Goal: Answer question/provide support: Share knowledge or assist other users

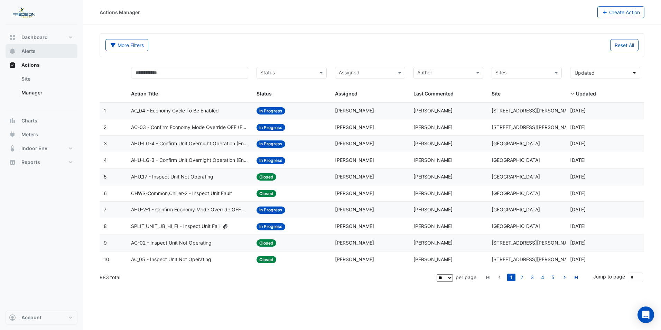
click at [31, 53] on span "Alerts" at bounding box center [28, 51] width 14 height 7
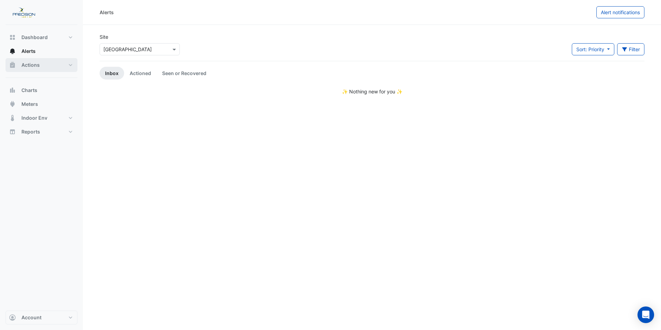
click at [35, 65] on span "Actions" at bounding box center [30, 65] width 18 height 7
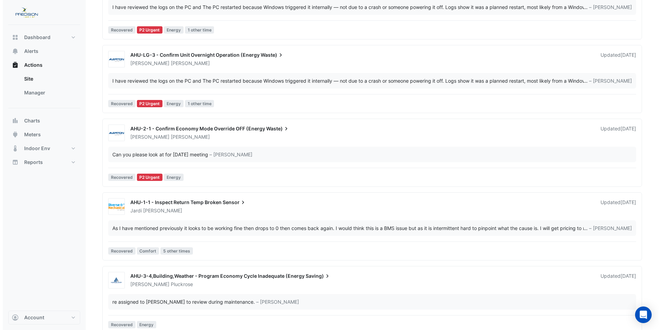
scroll to position [274, 0]
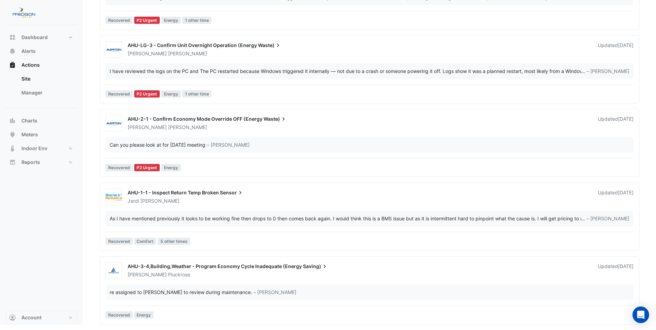
click at [190, 266] on span "AHU-3-4,Building,Weather - Program Economy Cycle Inadequate (Energy" at bounding box center [215, 266] width 174 height 6
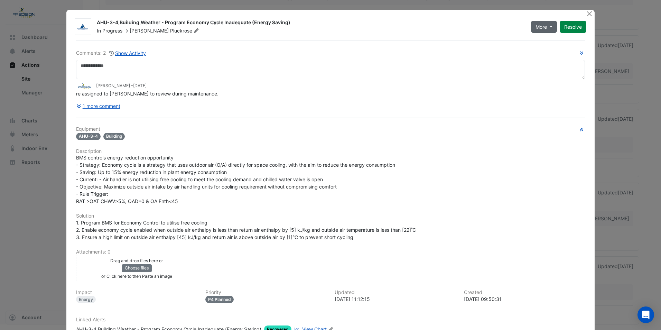
click at [550, 26] on button "More" at bounding box center [544, 27] width 26 height 12
click at [532, 176] on div "BMS controls energy reduction opportunity - Strategy: Economy cycle is a strate…" at bounding box center [330, 179] width 509 height 51
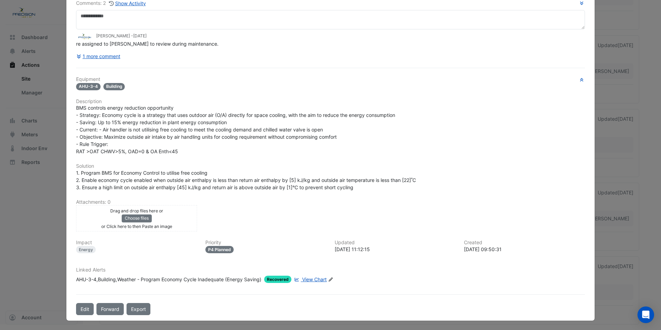
scroll to position [50, 0]
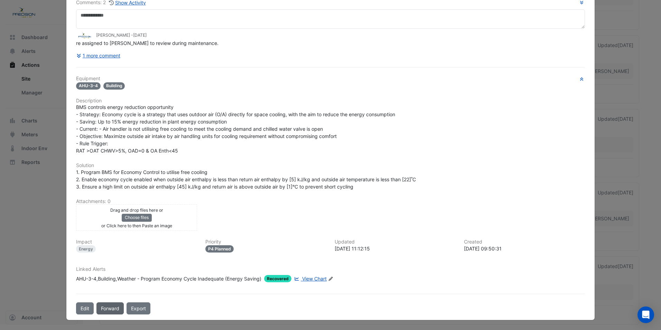
click at [109, 306] on button "Forward" at bounding box center [109, 308] width 27 height 12
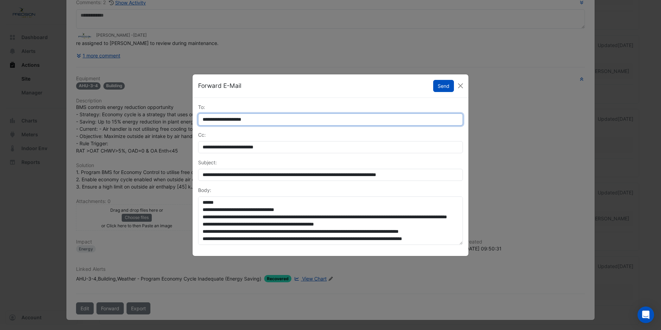
click at [285, 119] on input "**********" at bounding box center [330, 119] width 265 height 12
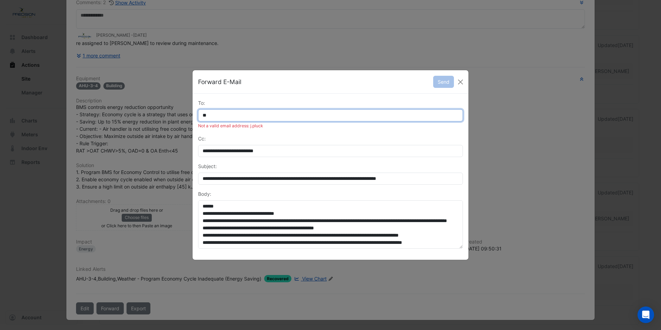
type input "*"
type input "****"
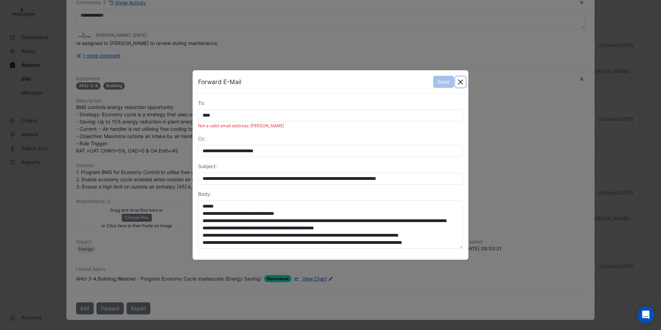
click at [460, 83] on button "Close" at bounding box center [461, 82] width 10 height 10
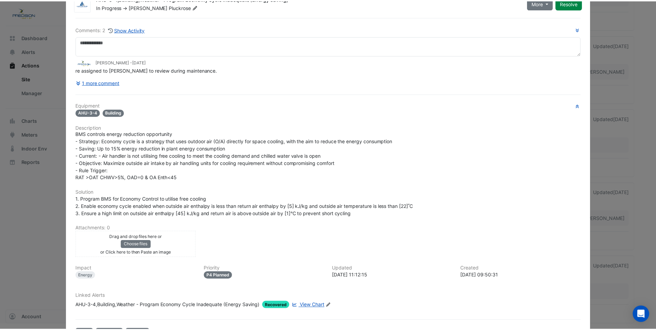
scroll to position [0, 0]
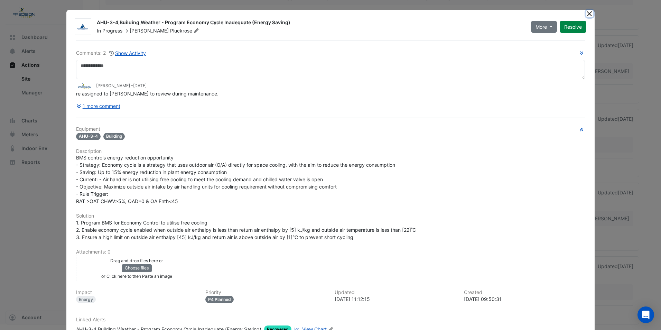
click at [589, 15] on button "Close" at bounding box center [589, 13] width 7 height 7
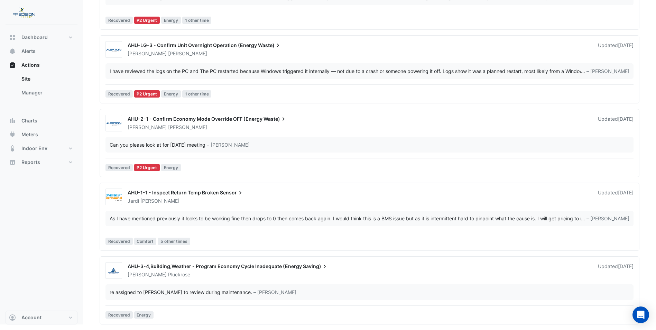
click at [165, 118] on span "AHU-2-1 - Confirm Economy Mode Override OFF (Energy" at bounding box center [195, 119] width 135 height 6
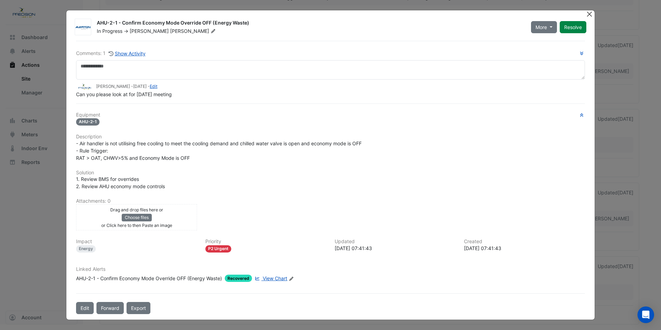
click at [589, 14] on button "Close" at bounding box center [589, 13] width 7 height 7
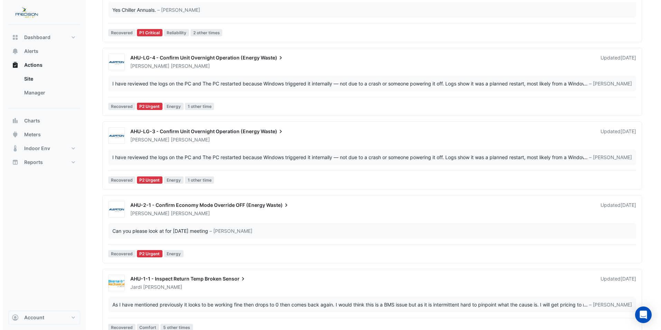
scroll to position [239, 0]
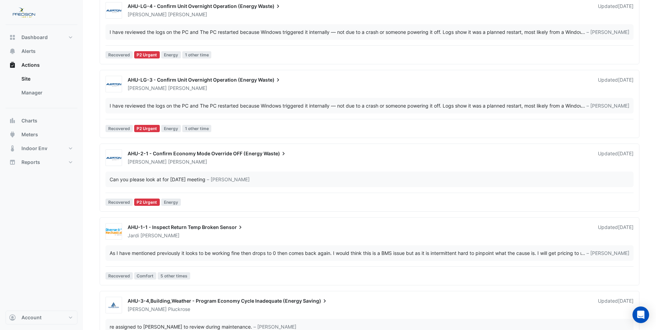
click at [204, 153] on span "AHU-2-1 - Confirm Economy Mode Override OFF (Energy" at bounding box center [195, 153] width 135 height 6
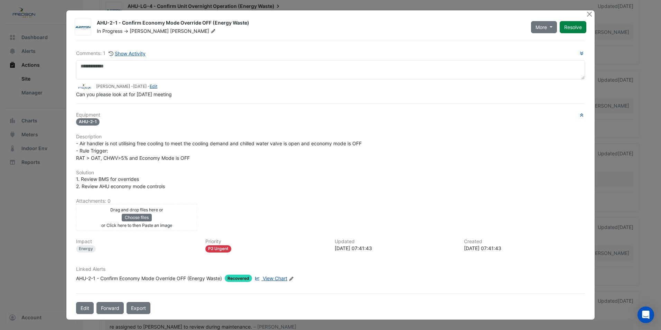
click at [279, 278] on span "View Chart" at bounding box center [275, 278] width 25 height 6
